Goal: Check status: Check status

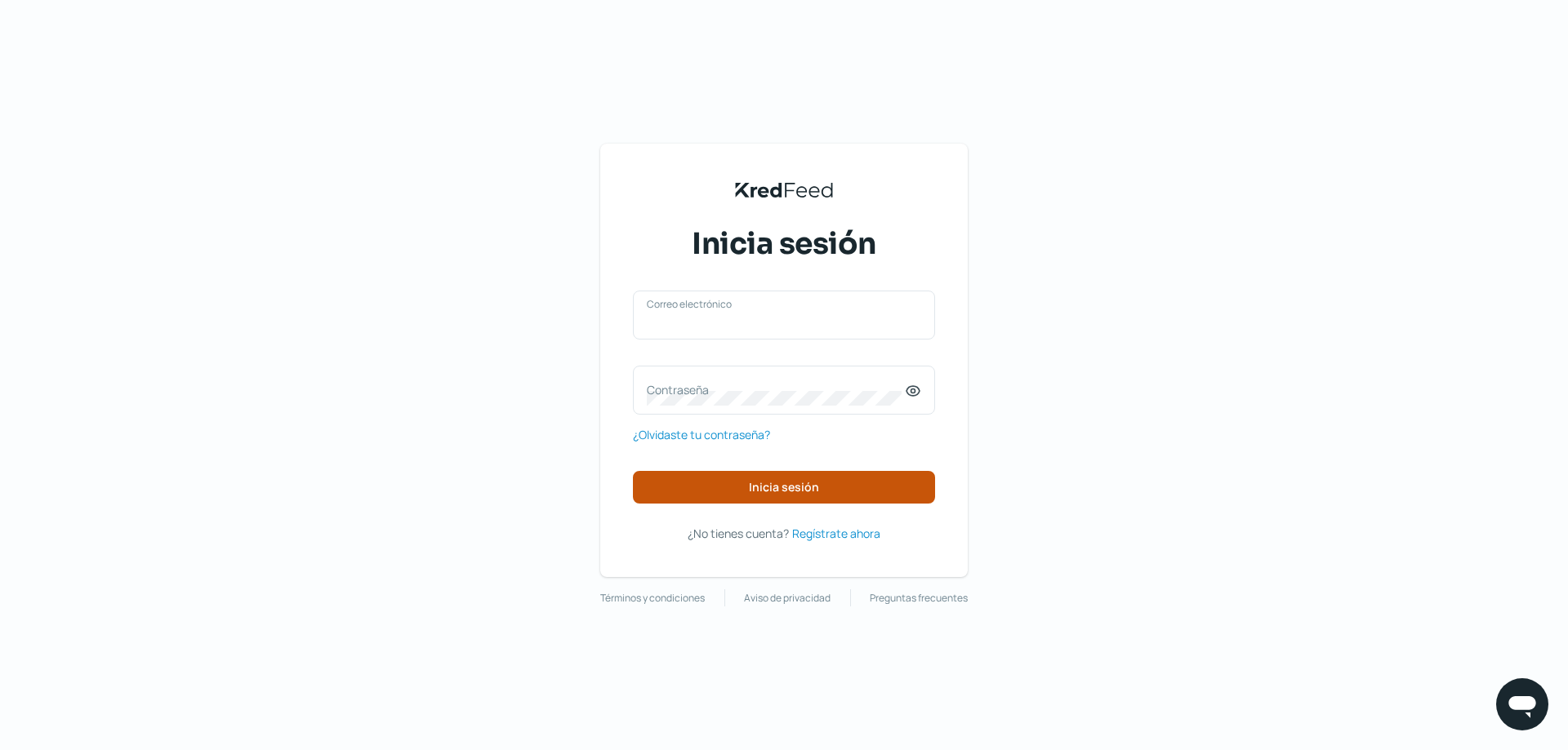
type input "[EMAIL_ADDRESS][DOMAIN_NAME]"
click at [793, 495] on button "Inicia sesión" at bounding box center [784, 488] width 302 height 33
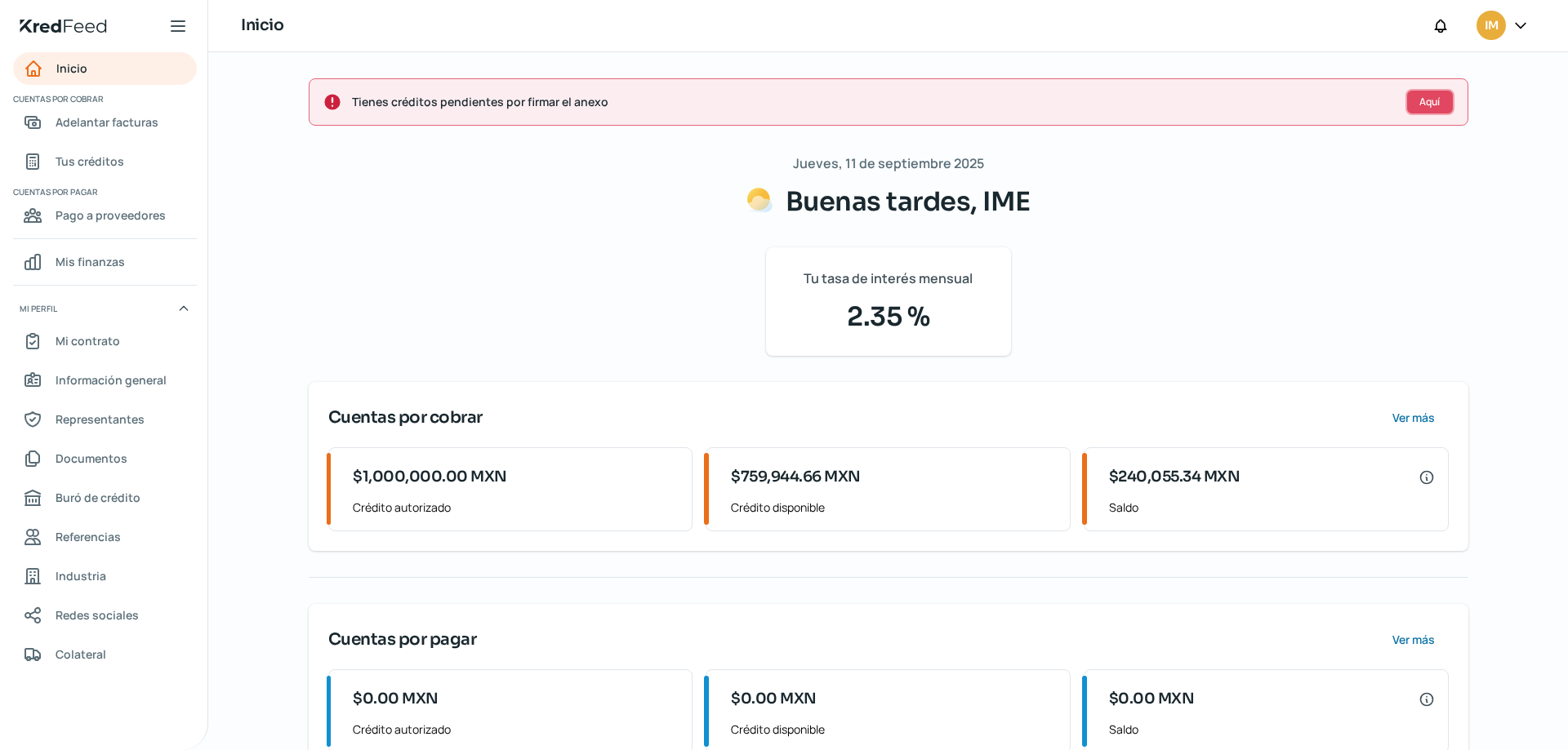
click at [1426, 100] on span "Aquí" at bounding box center [1429, 101] width 21 height 10
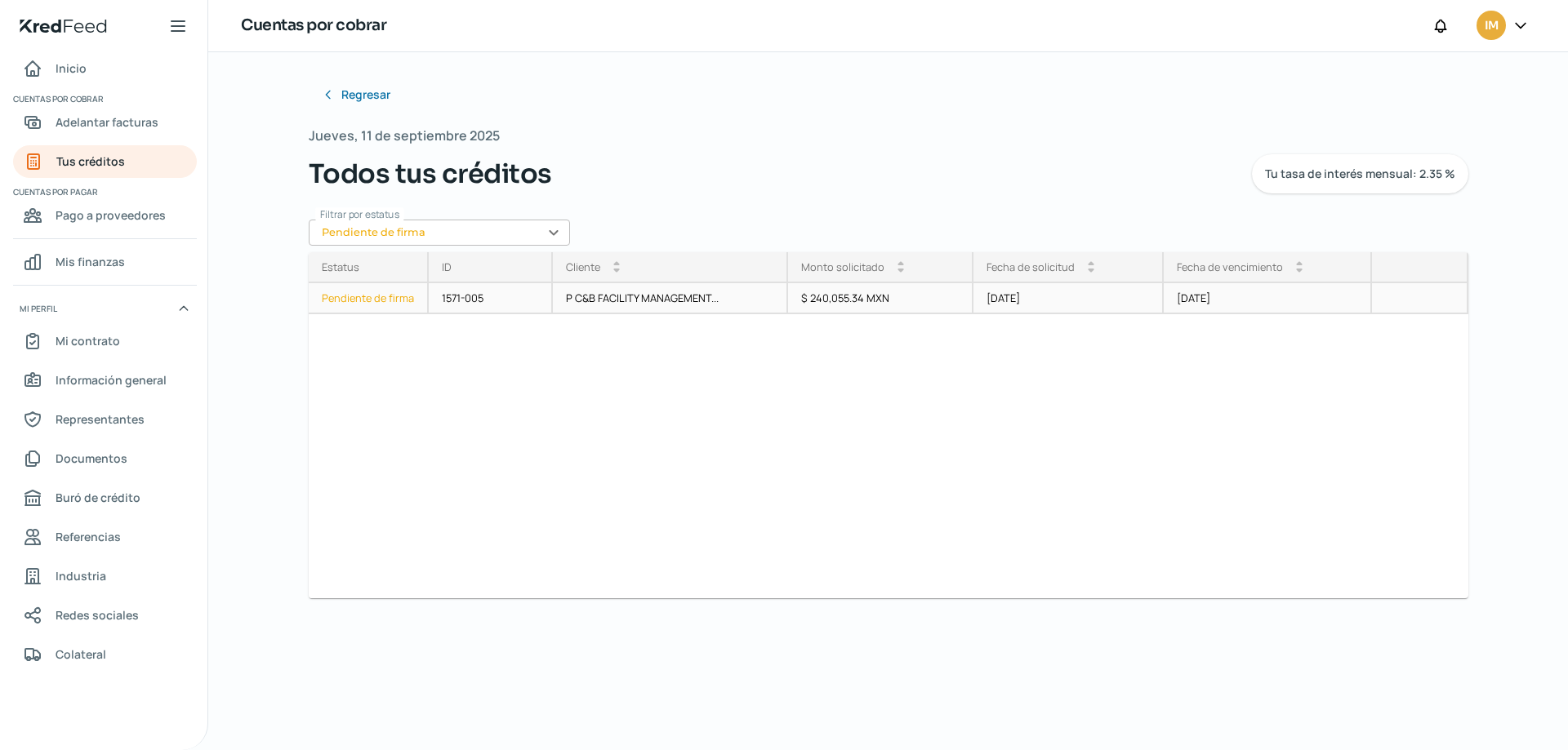
click at [371, 294] on div "Pendiente de firma" at bounding box center [368, 299] width 120 height 31
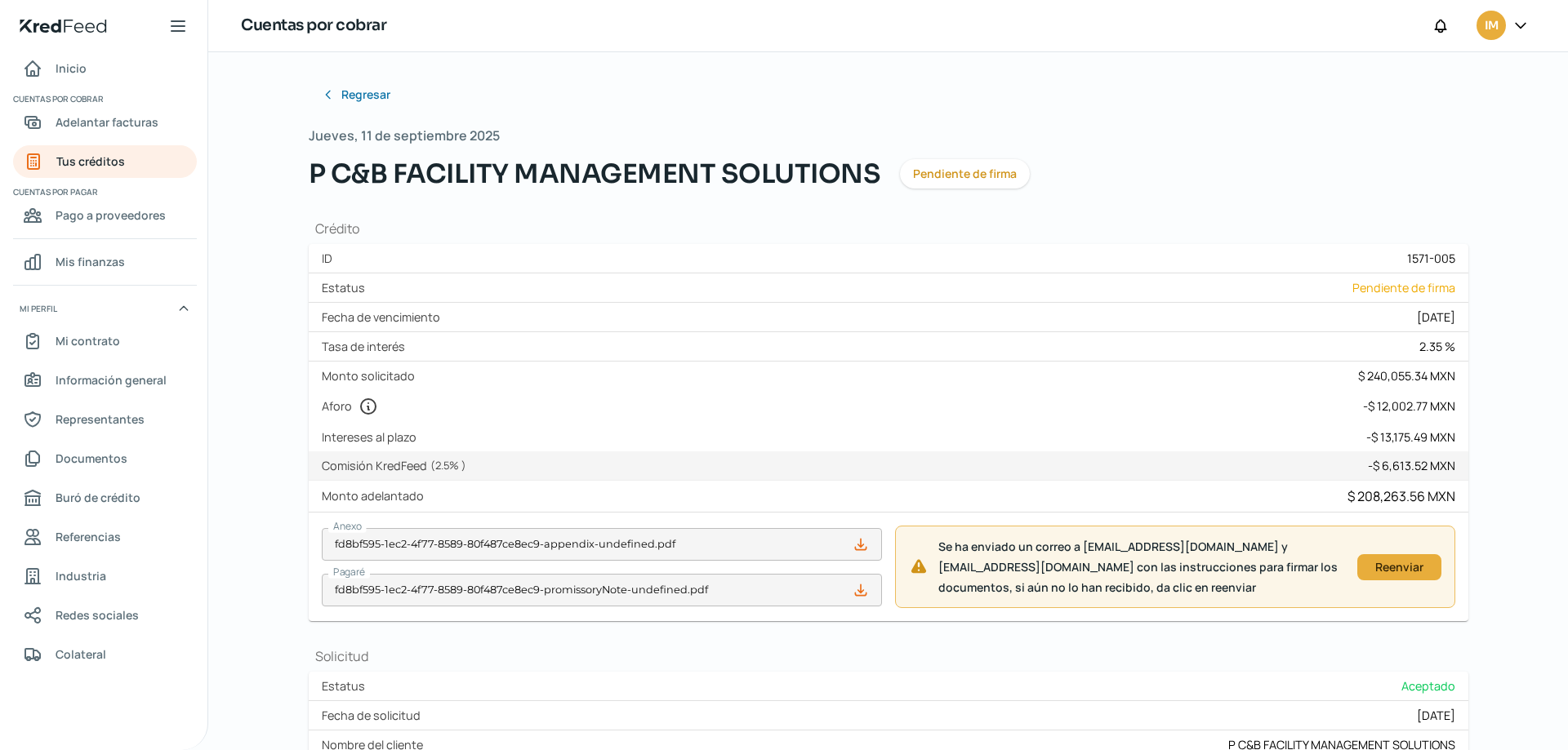
click at [1519, 27] on icon at bounding box center [1520, 25] width 16 height 16
click at [1361, 224] on span "Cerrar sesión" at bounding box center [1379, 220] width 74 height 21
